Goal: Find specific page/section: Find specific page/section

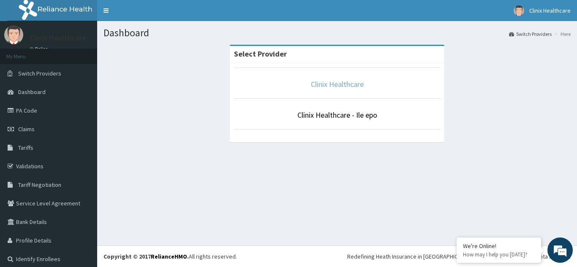
click at [335, 84] on link "Clinix Healthcare" at bounding box center [337, 84] width 53 height 10
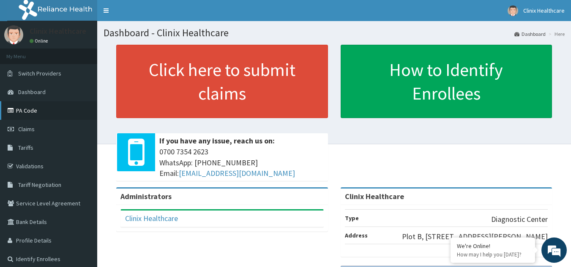
click at [35, 112] on link "PA Code" at bounding box center [48, 110] width 97 height 19
